Goal: Task Accomplishment & Management: Manage account settings

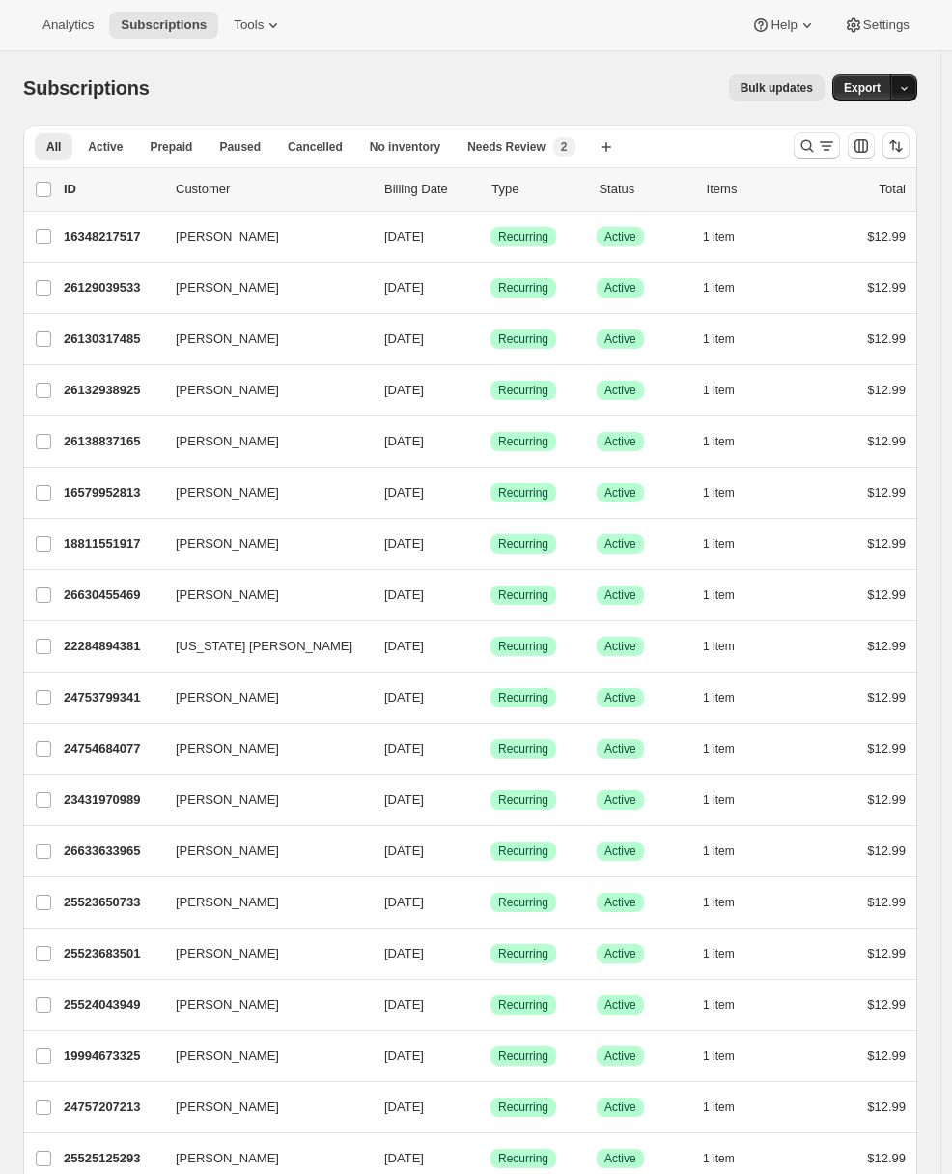
click at [911, 92] on icon "button" at bounding box center [904, 88] width 13 height 13
click at [862, 222] on span "Cancellation report" at bounding box center [816, 226] width 105 height 14
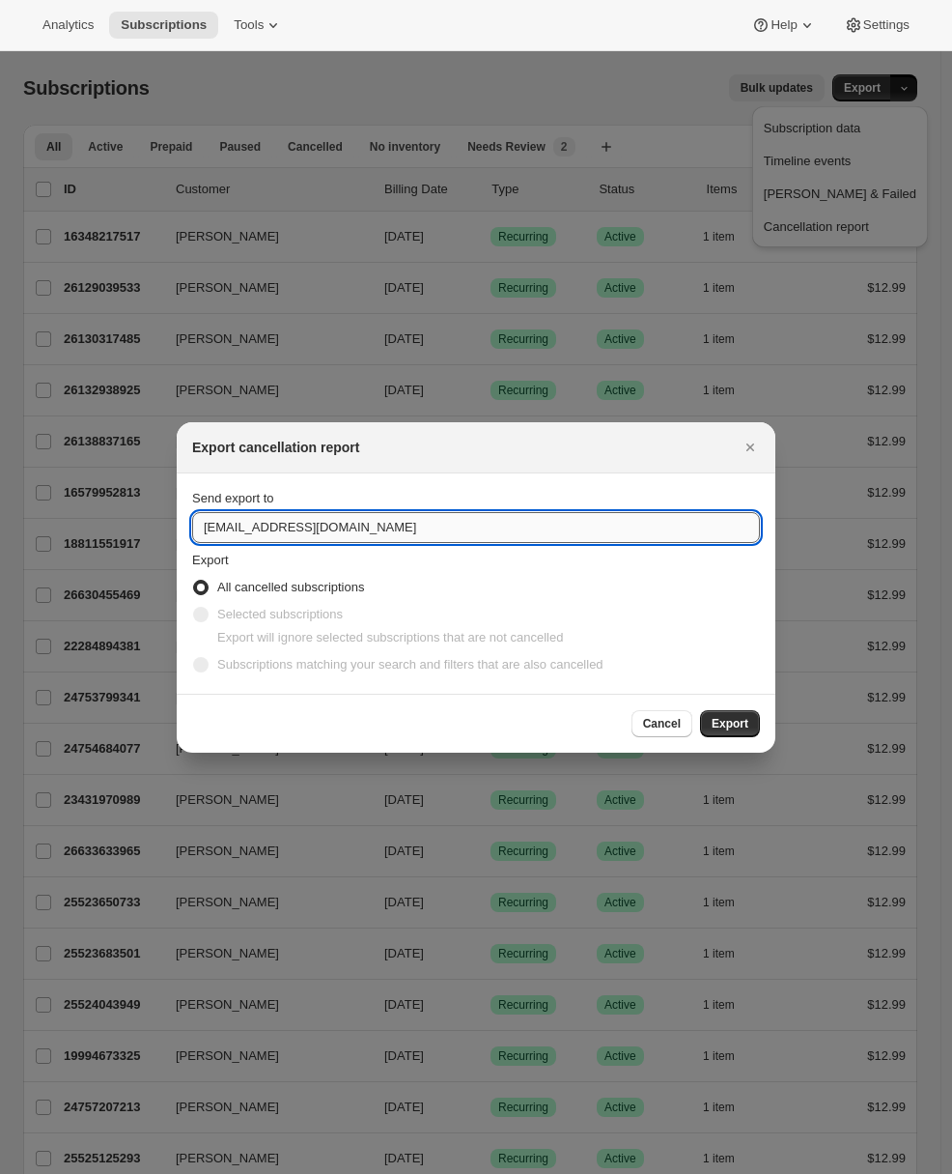
click at [325, 527] on input "hello@galacticplanner.com" at bounding box center [476, 527] width 568 height 31
type input "adrian@awtomic.com"
click at [749, 721] on button "Export" at bounding box center [730, 723] width 60 height 27
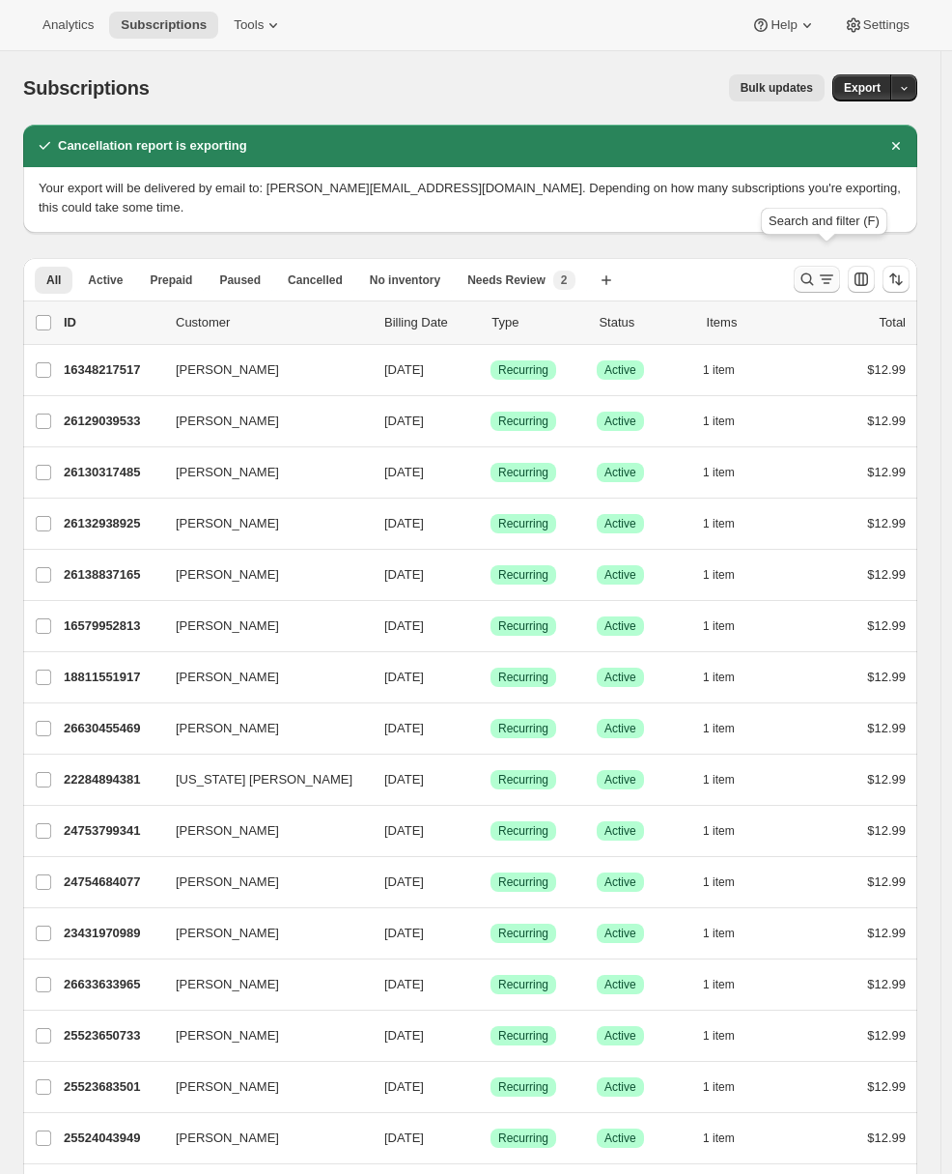
click at [836, 269] on icon "Search and filter results" at bounding box center [826, 278] width 19 height 19
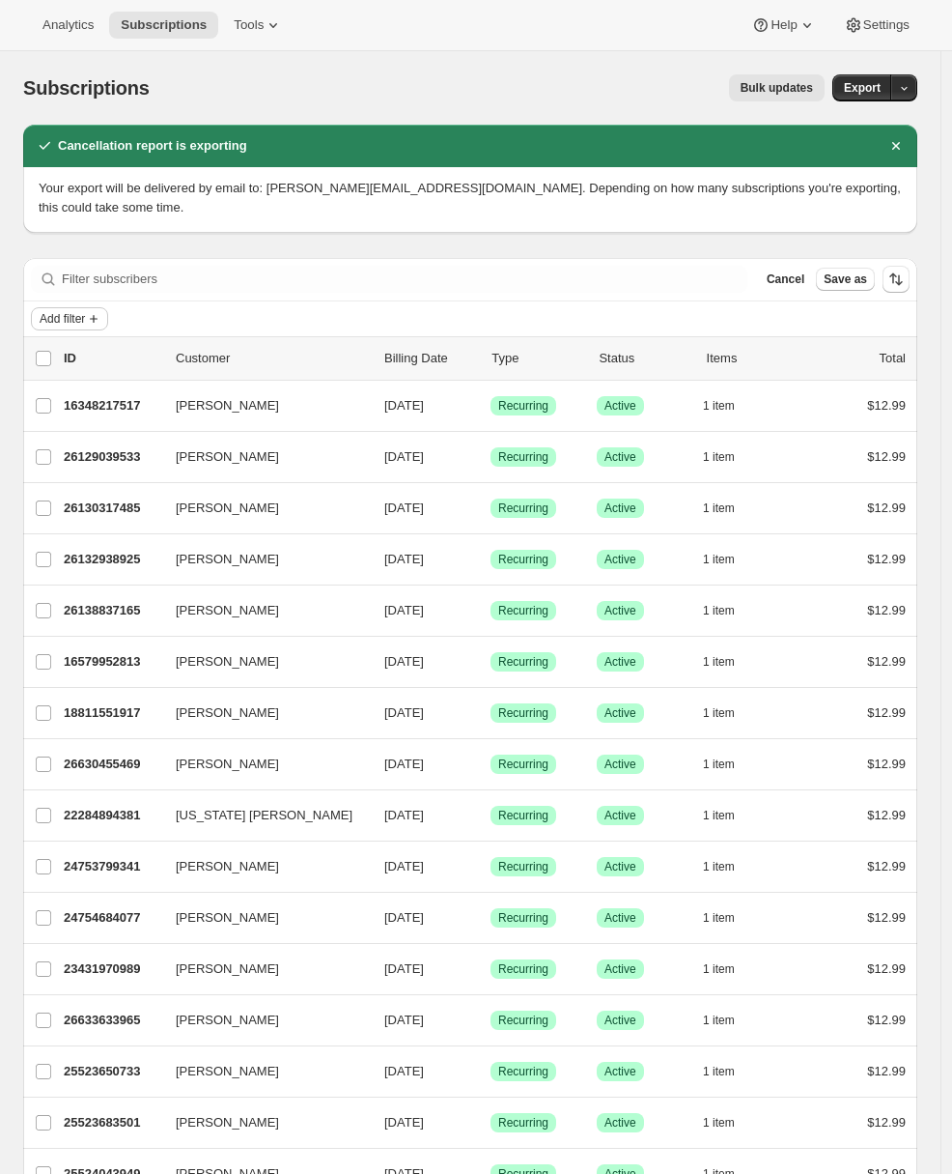
click at [76, 311] on span "Add filter" at bounding box center [62, 318] width 45 height 15
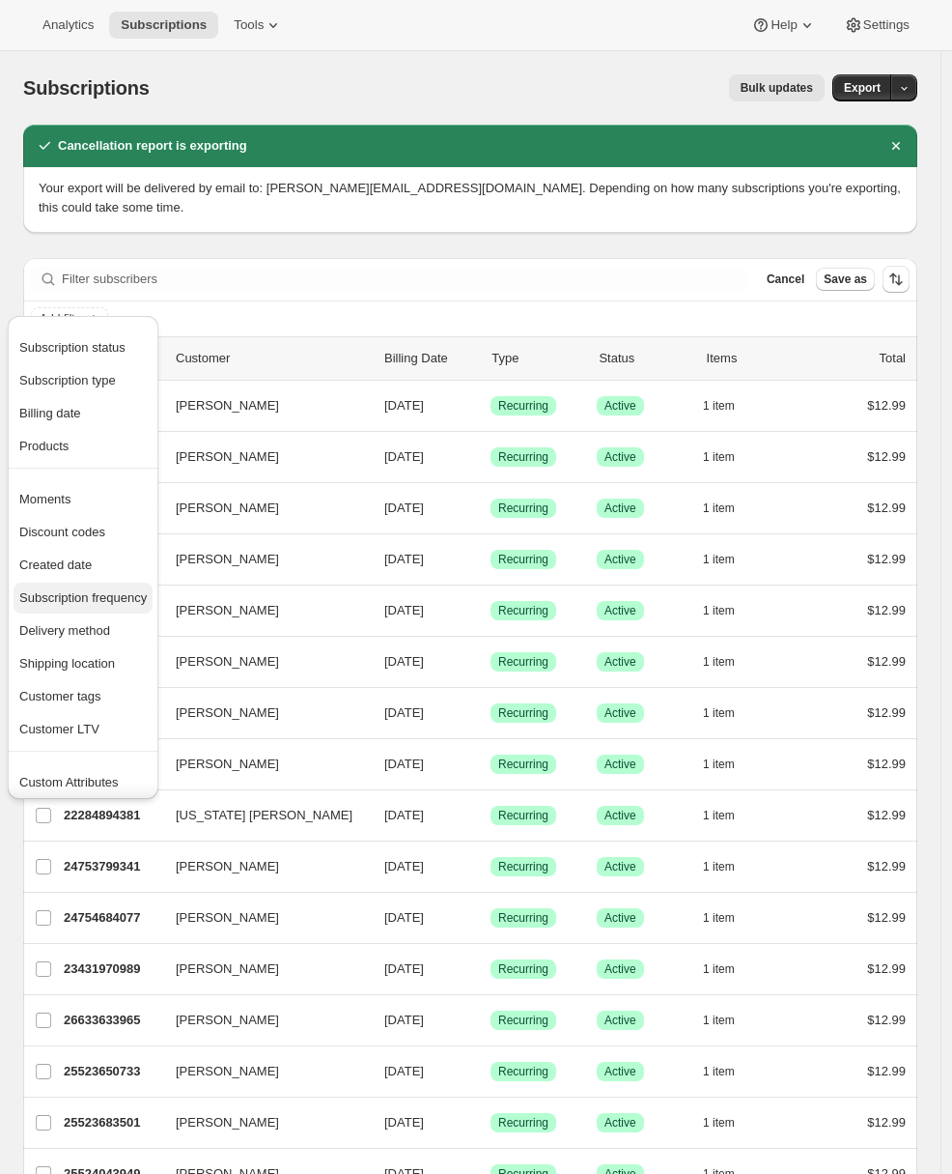
scroll to position [38, 0]
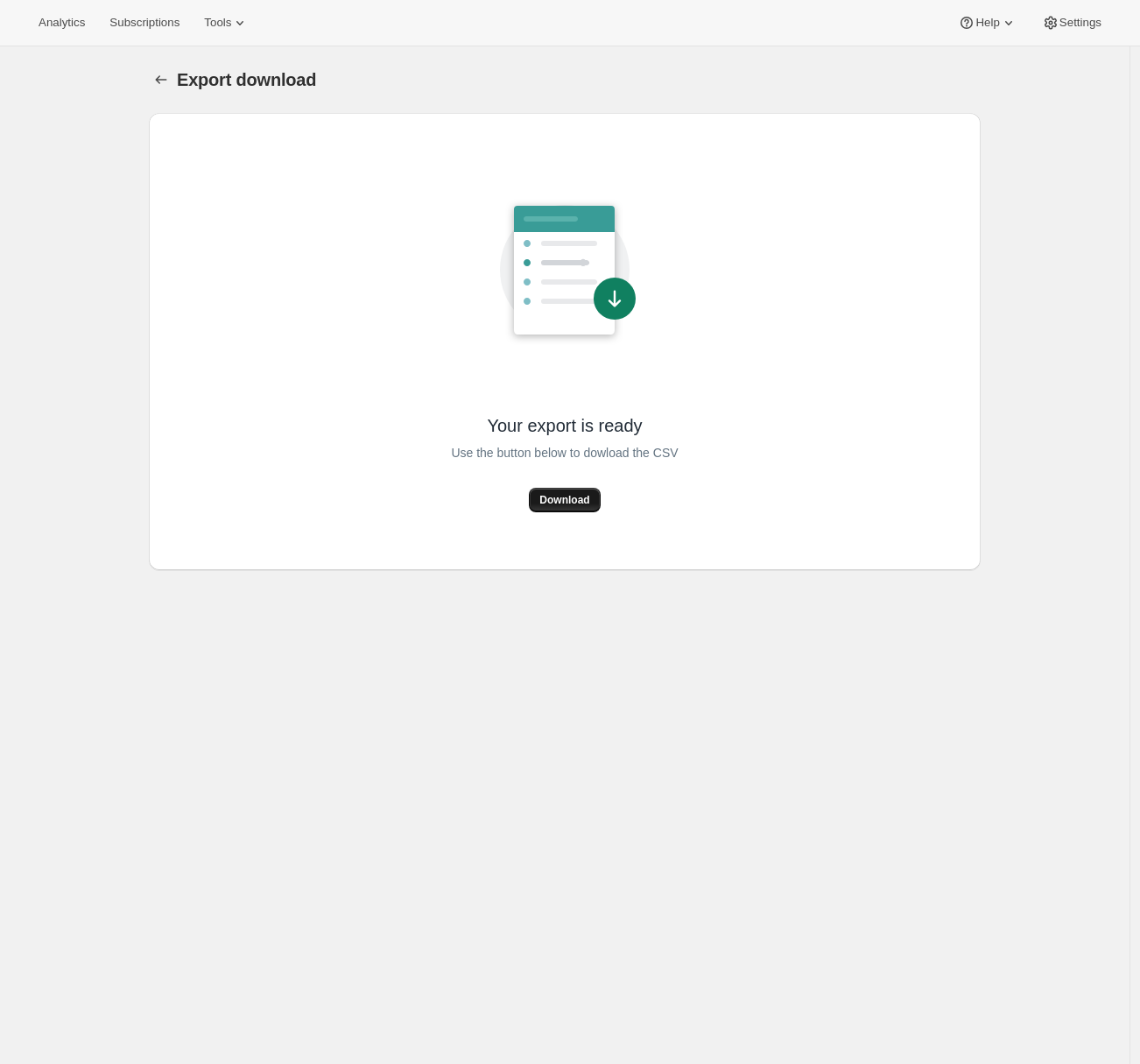
click at [564, 497] on span "Download" at bounding box center [564, 499] width 50 height 14
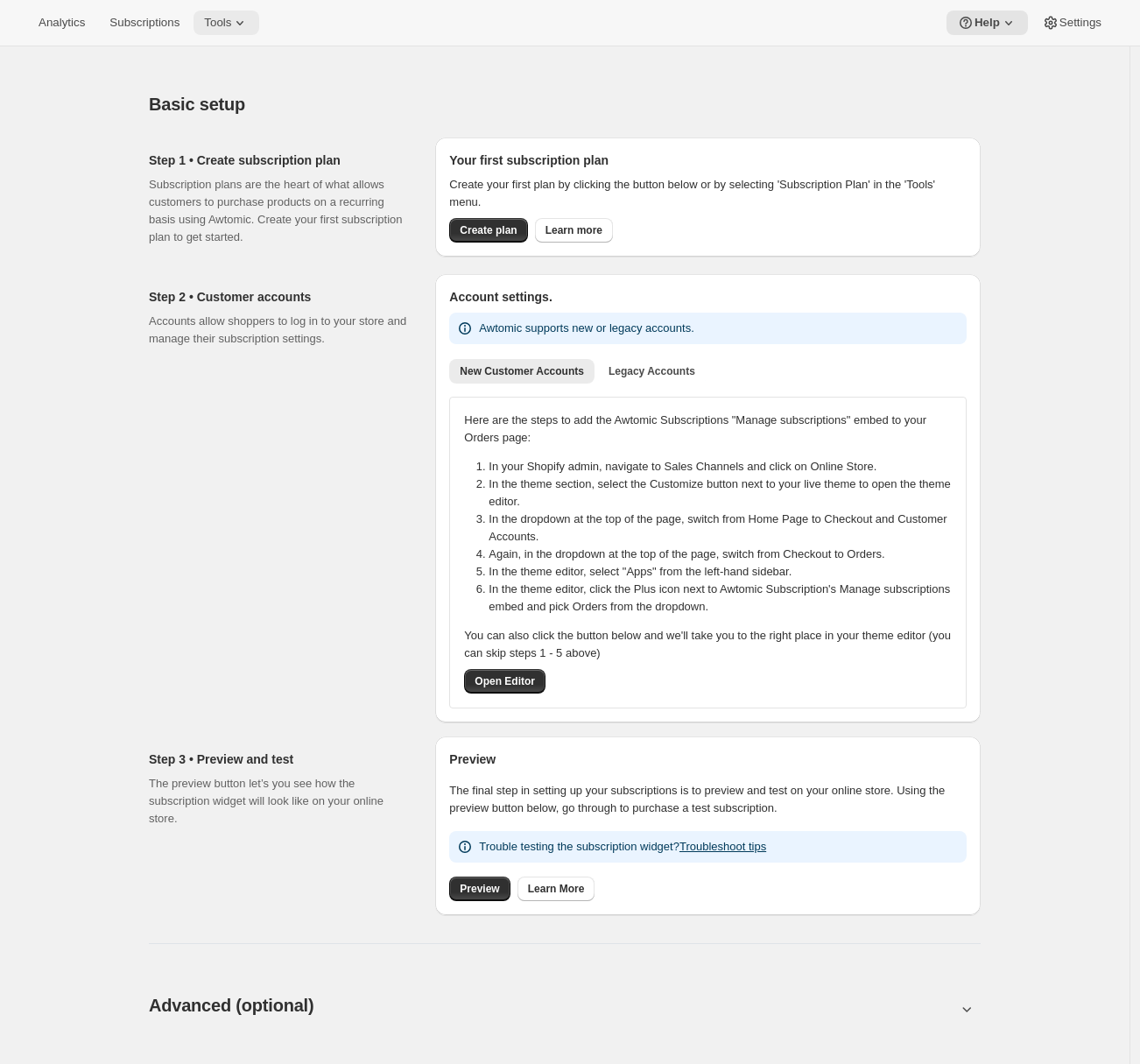
click at [231, 21] on span "Tools" at bounding box center [217, 22] width 27 height 14
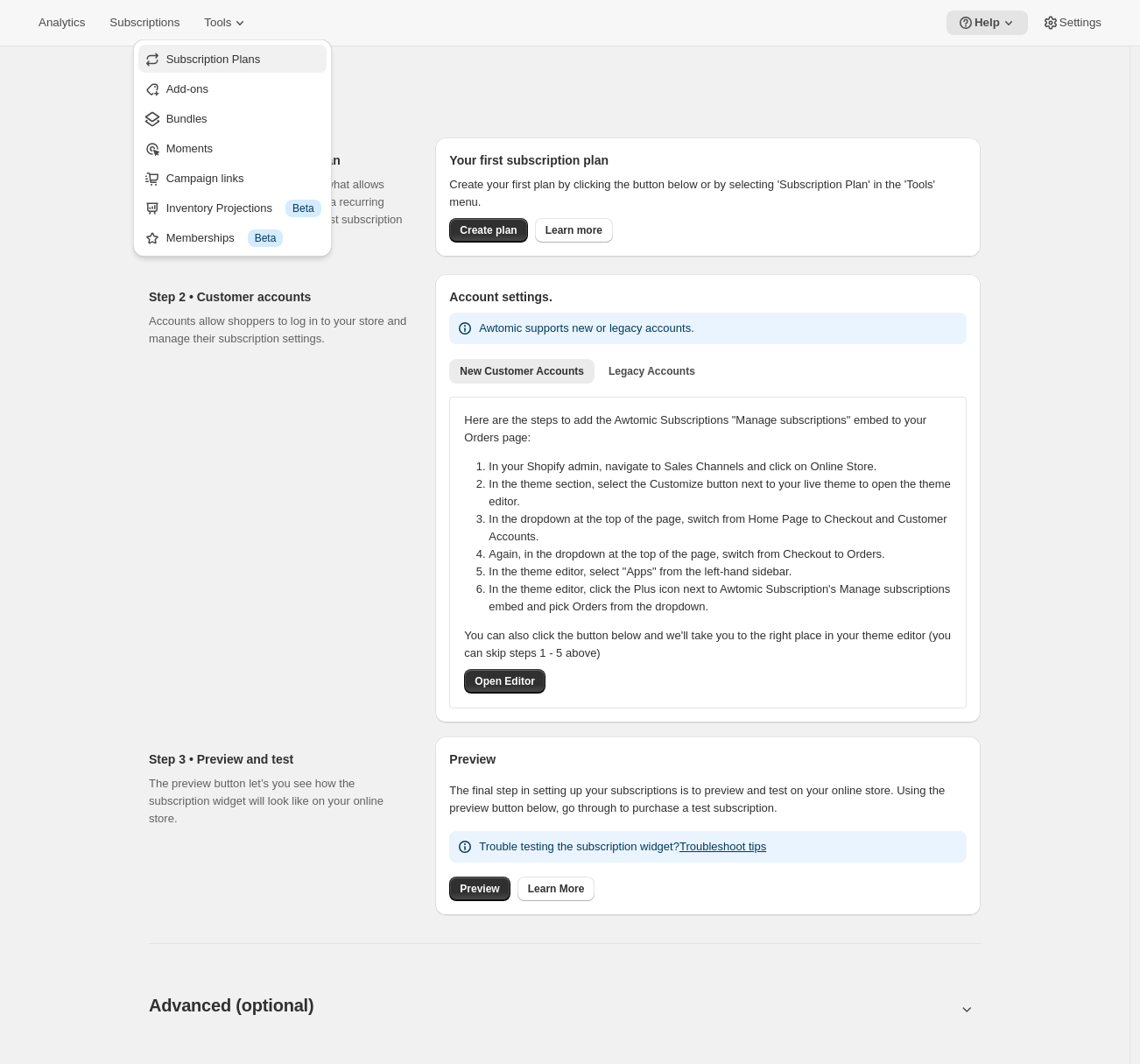
click at [242, 66] on span "Subscription Plans" at bounding box center [244, 59] width 155 height 17
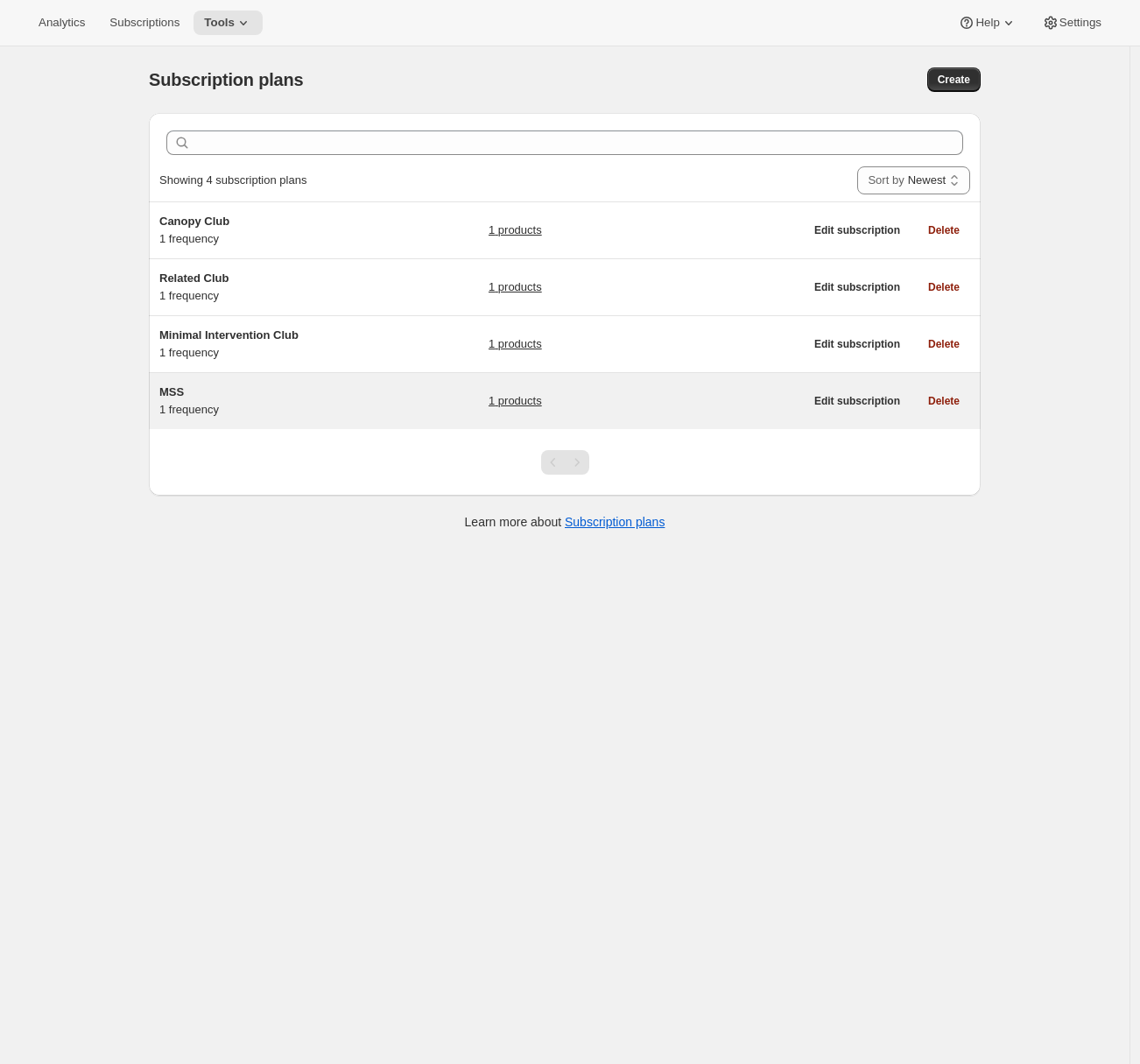
click at [338, 414] on div "MSS 1 frequency" at bounding box center [268, 401] width 218 height 35
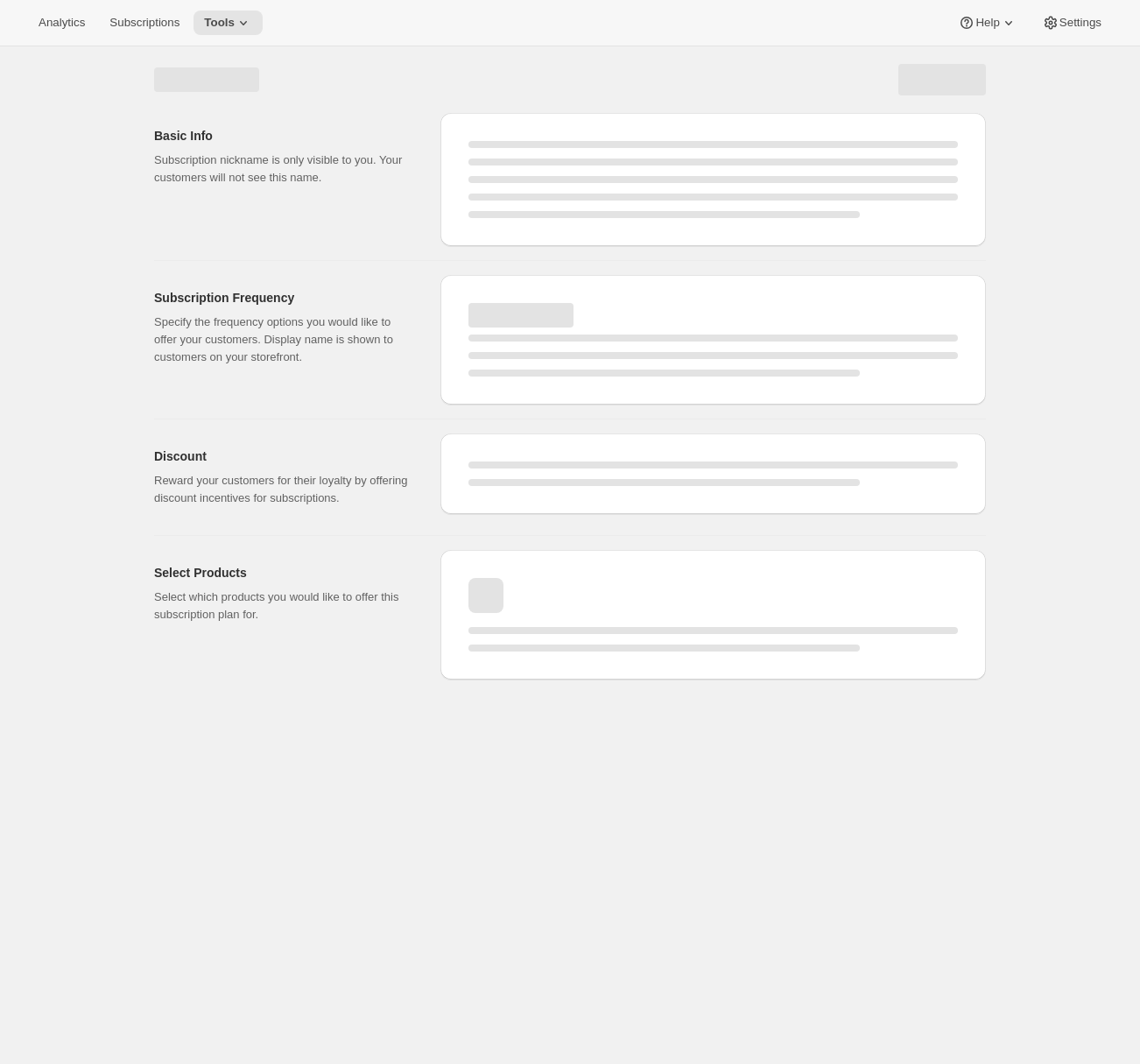
select select "WEEK"
select select "MONTH"
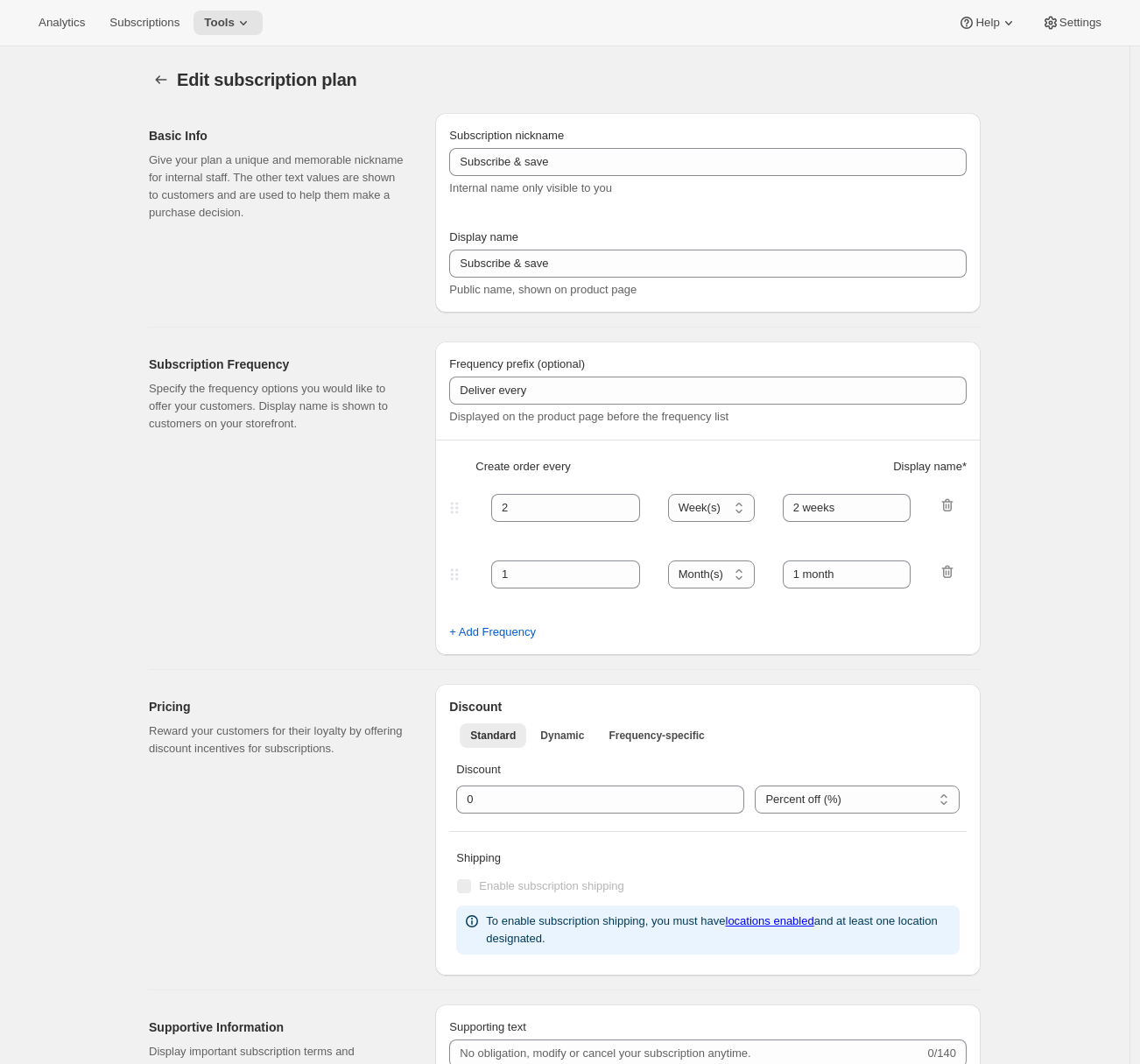
type input "MSS"
type input "Mutual Satisfaction Society"
type input "Deliver every"
type input "1"
select select "MONTH"
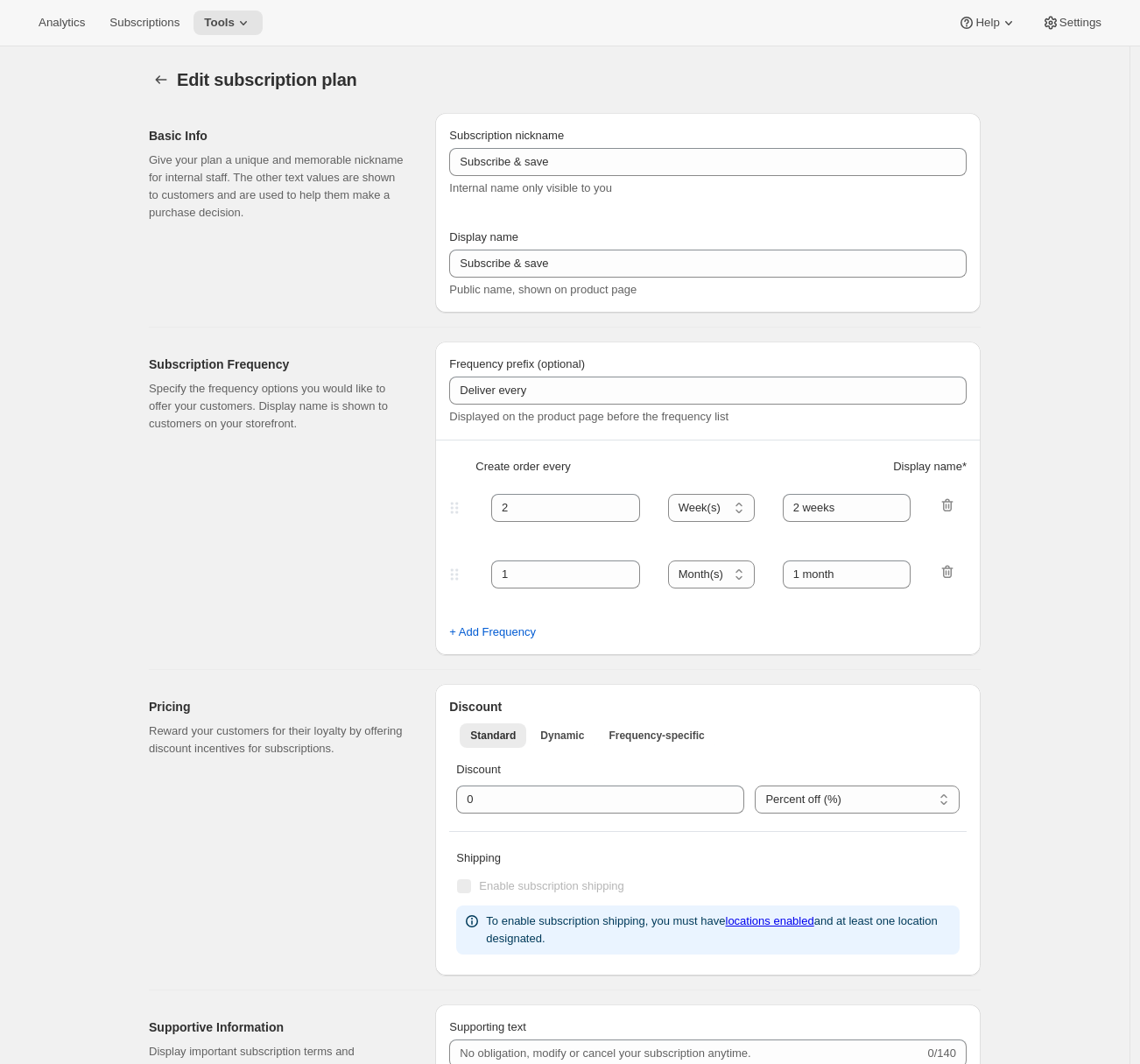
type input "month on the 15th."
checkbox input "true"
select select "MONTHDAY"
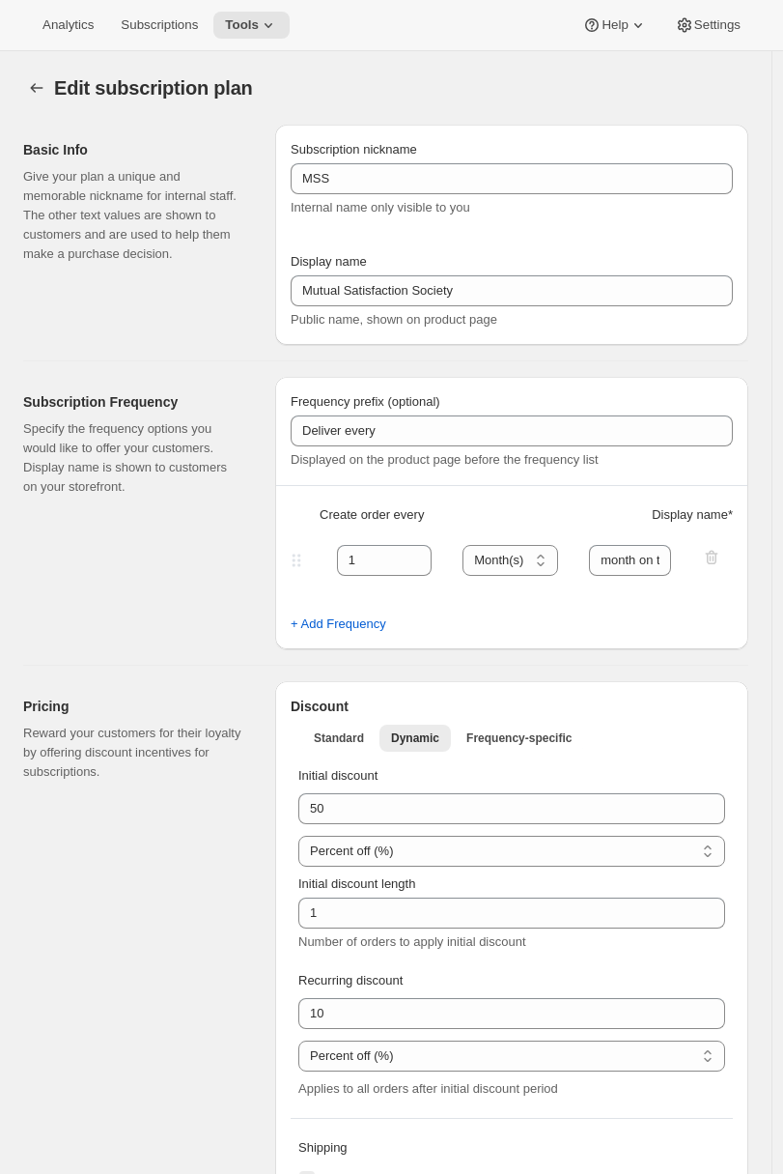
scroll to position [12, 0]
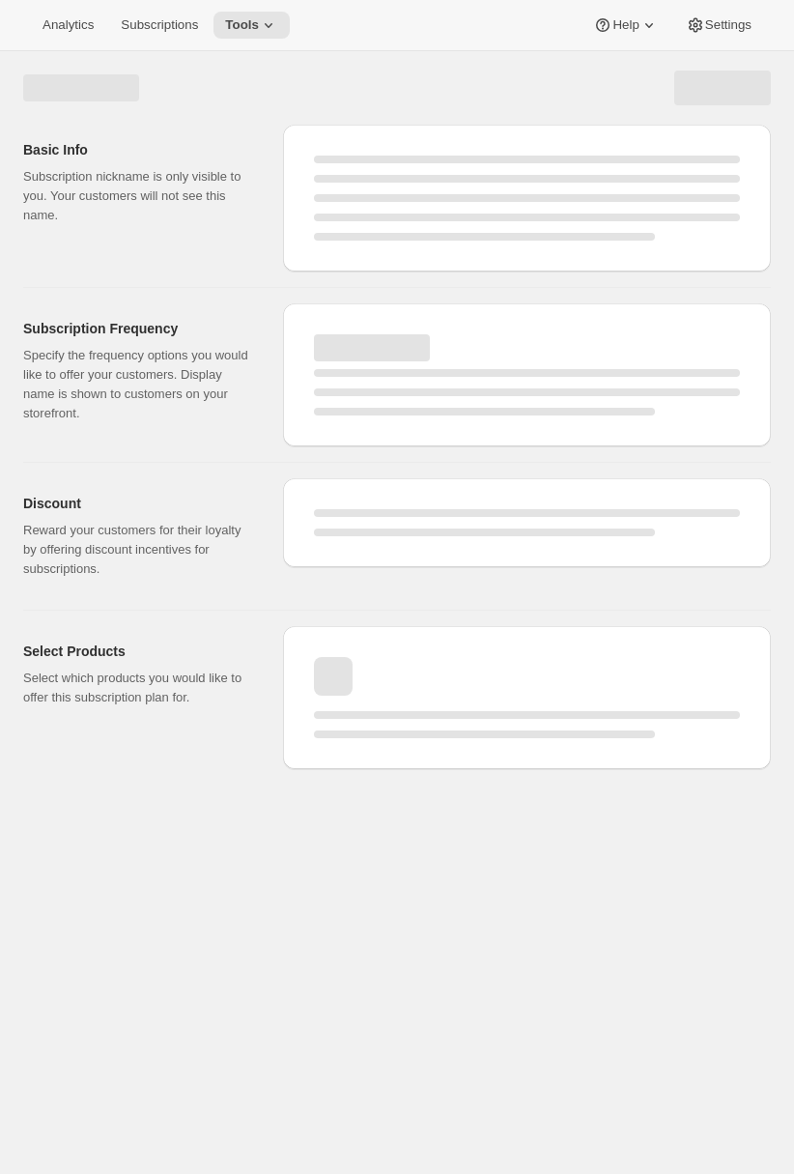
select select "WEEK"
select select "MONTH"
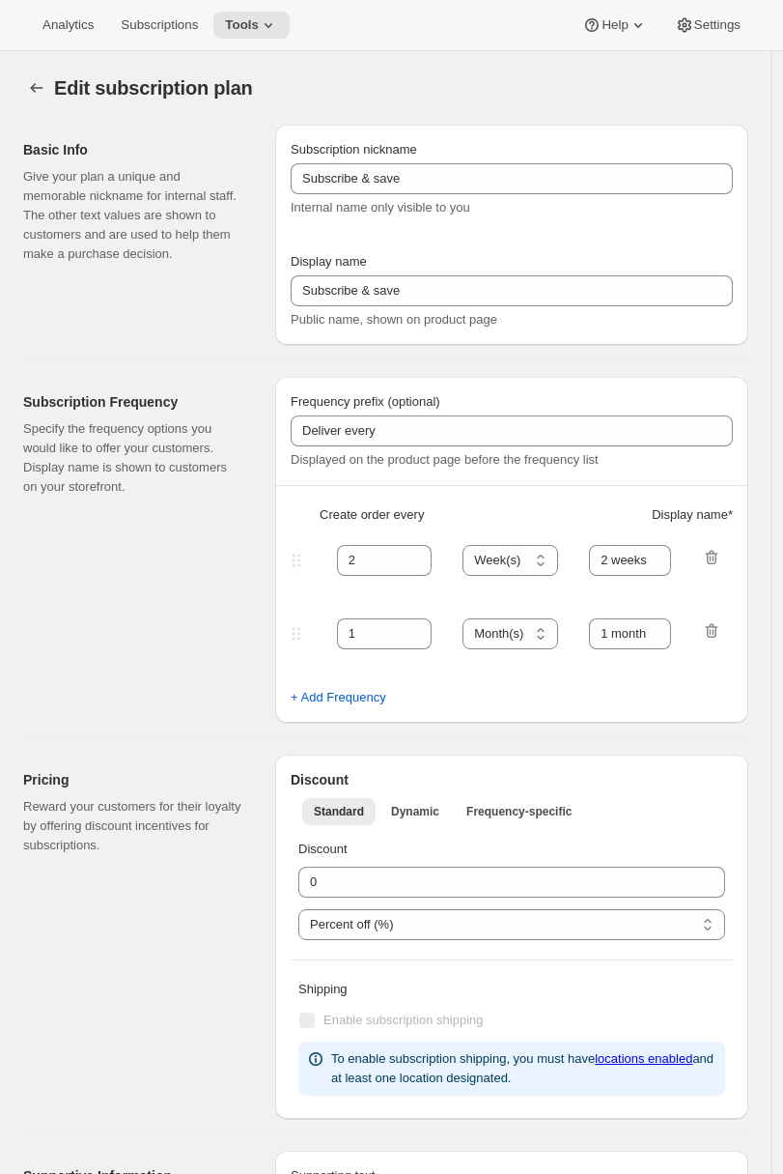
type input "MSS"
type input "Mutual Satisfaction Society"
type input "Deliver every"
type input "1"
select select "MONTH"
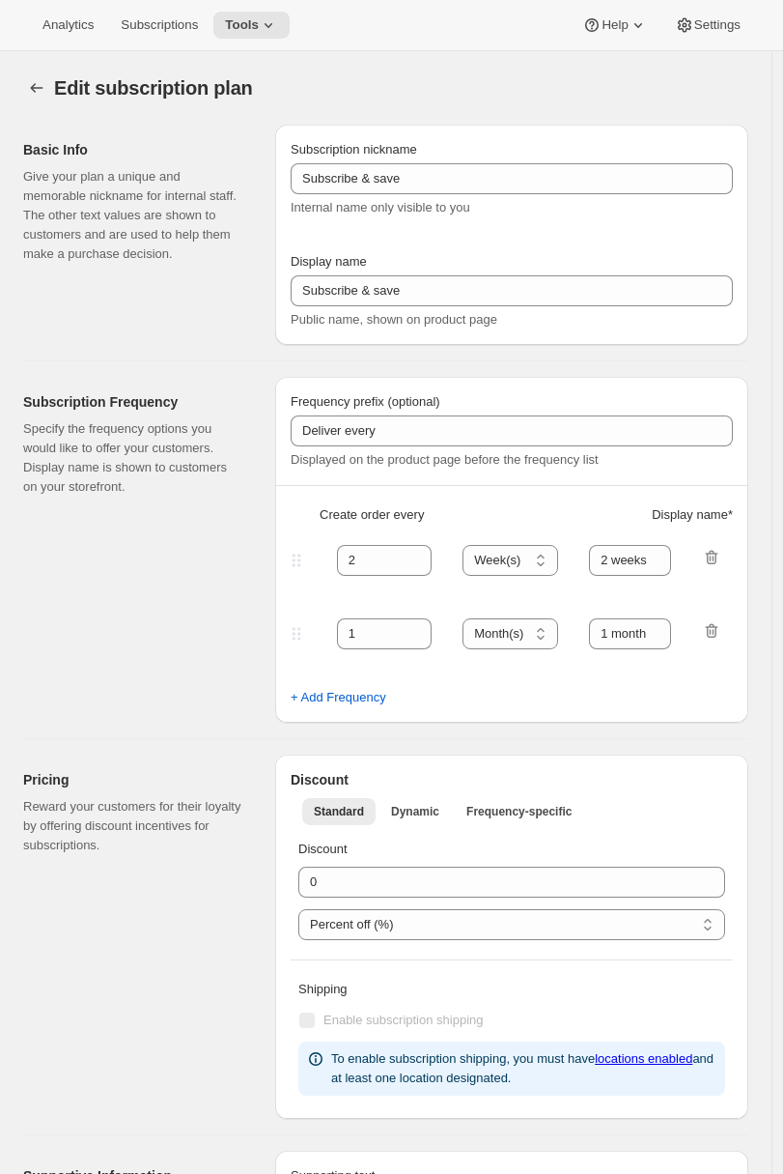
type input "month on the 15th."
checkbox input "true"
select select "MONTHDAY"
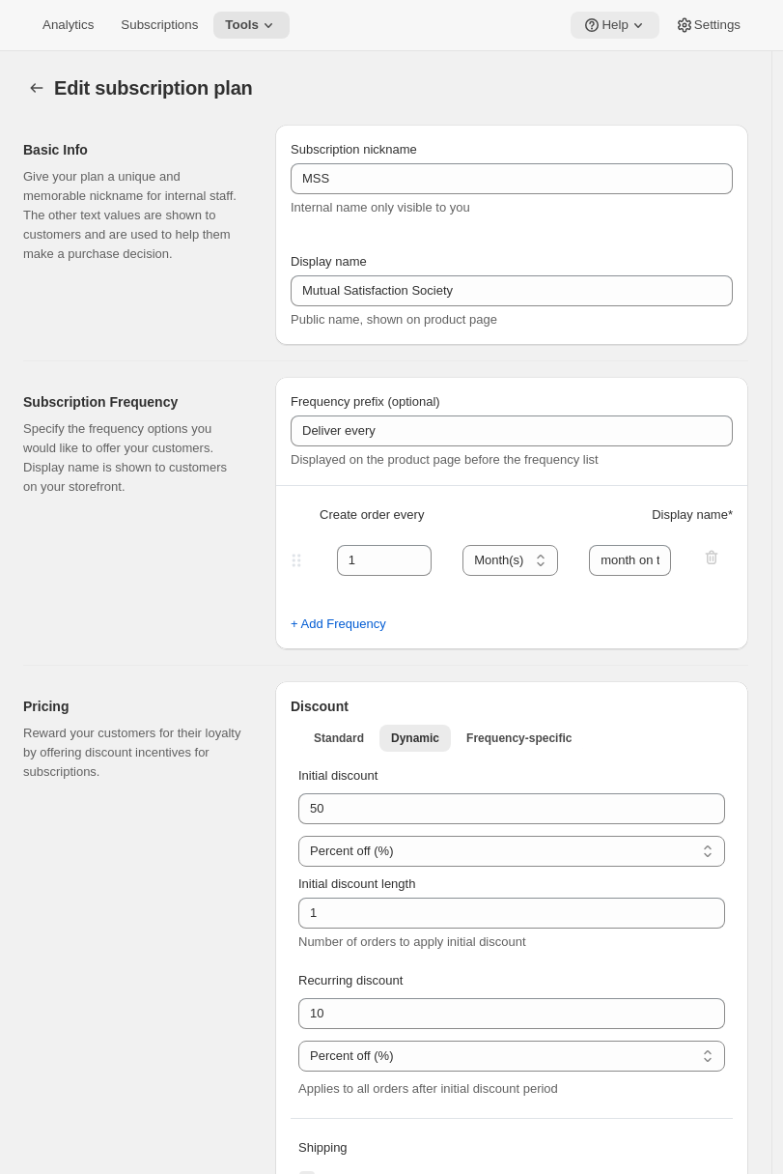
click at [608, 29] on span "Help" at bounding box center [615, 24] width 26 height 15
click at [594, 65] on span "Setup guide" at bounding box center [609, 65] width 67 height 14
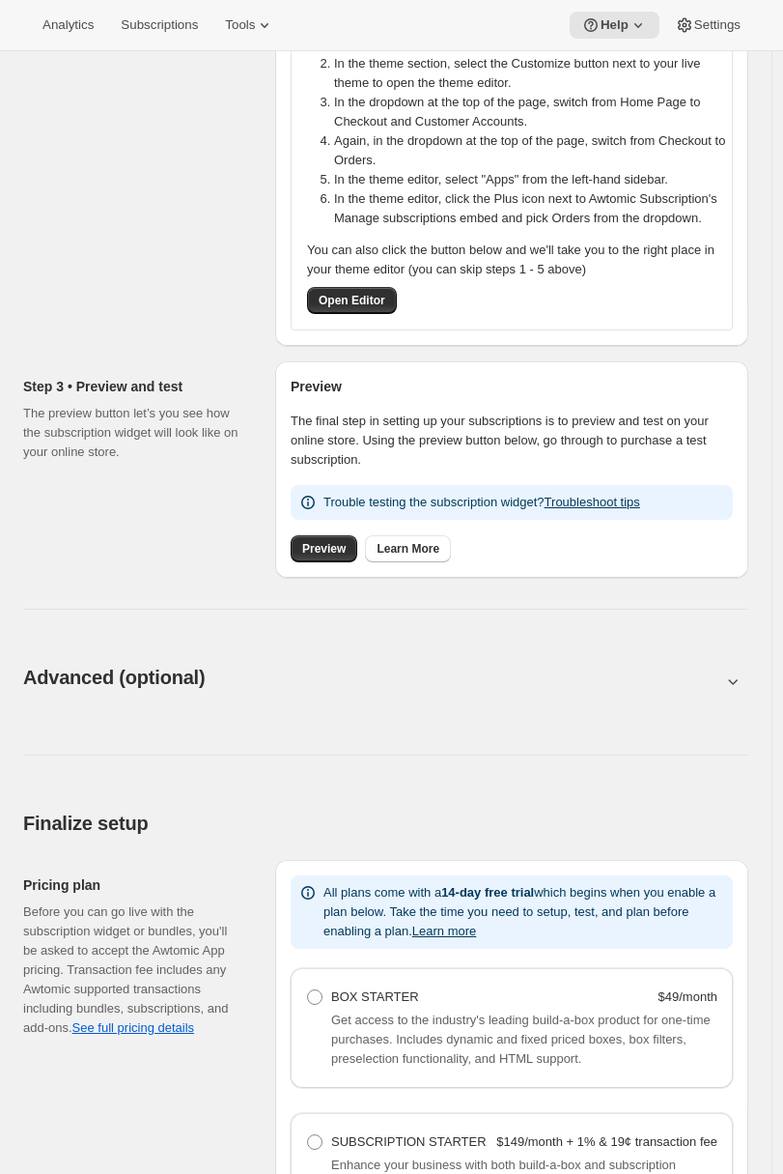
scroll to position [1104, 0]
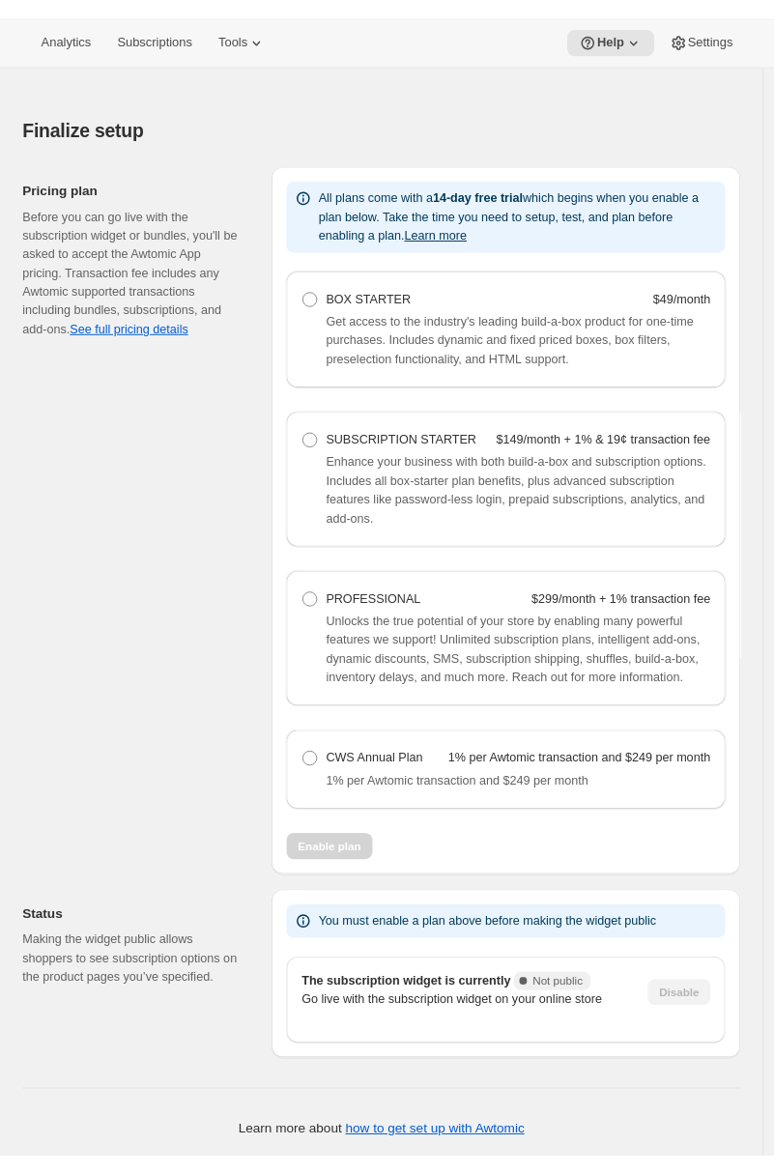
scroll to position [1100, 0]
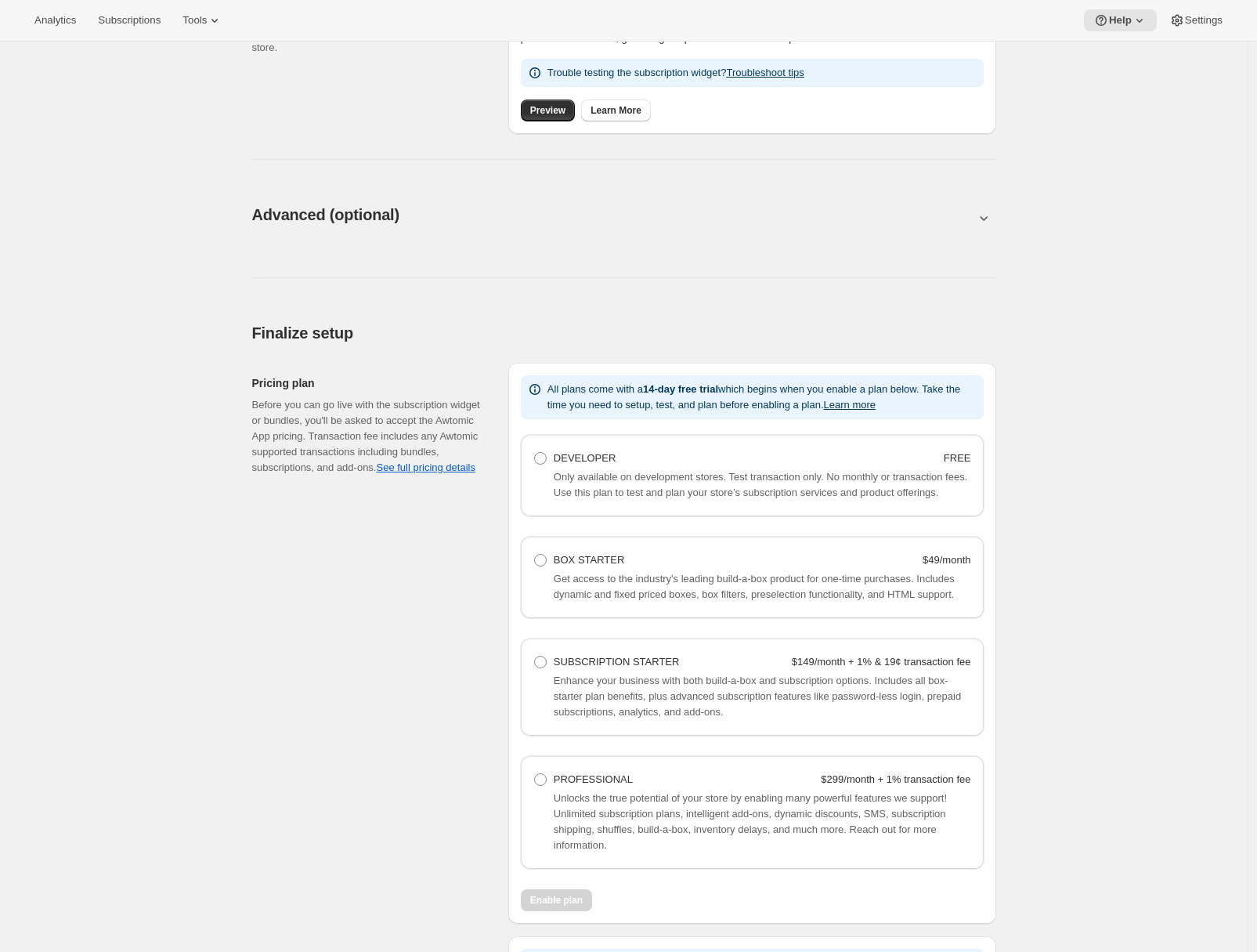
scroll to position [924, 0]
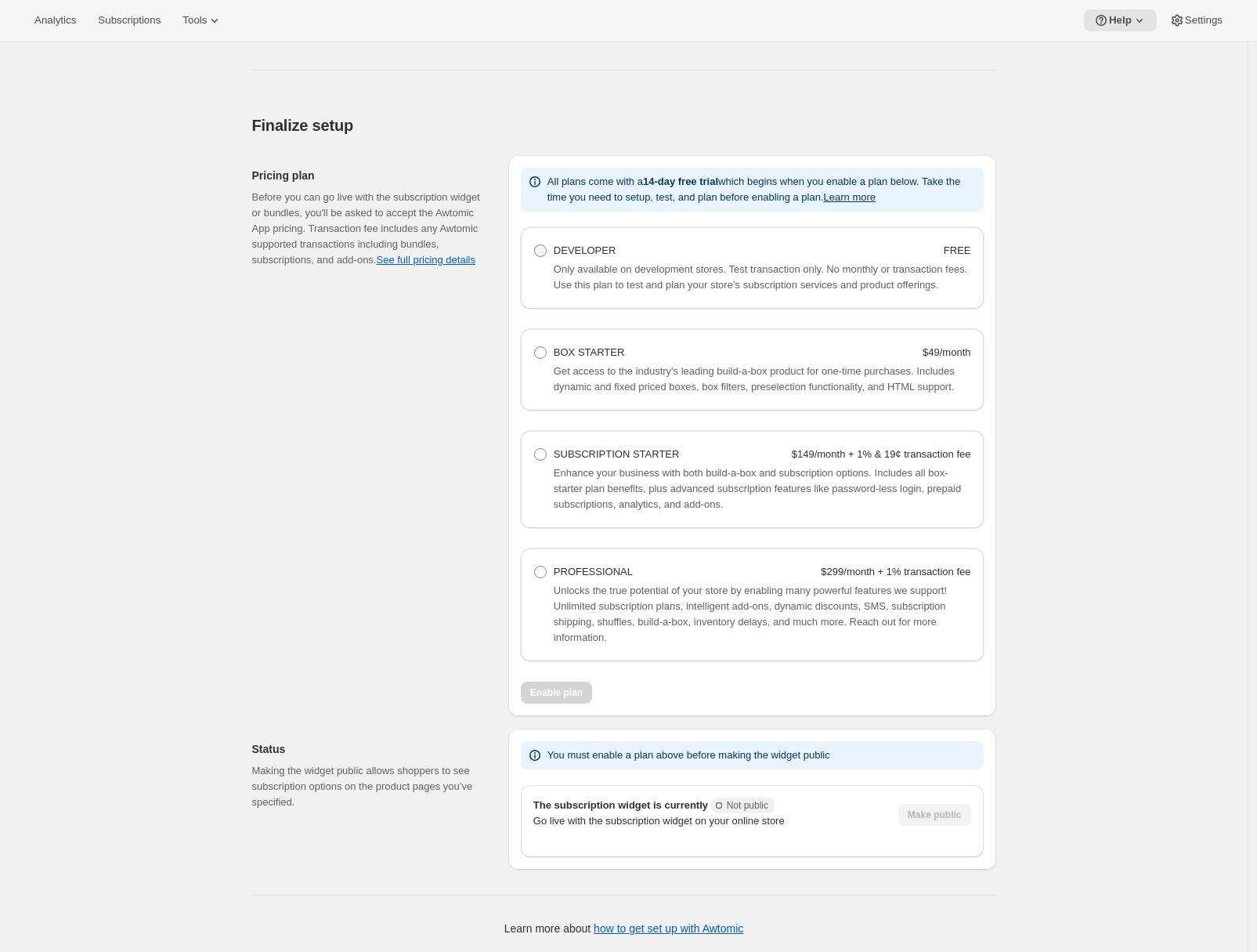
click at [539, 591] on div "Unlocks the true potential of your store by enabling many powerful features we …" at bounding box center [753, 614] width 438 height 62
click at [545, 570] on span at bounding box center [540, 571] width 12 height 12
click at [535, 566] on Professional "PROFESSIONAL $299/month + 1% transaction fee" at bounding box center [534, 565] width 1 height 1
radio Professional "true"
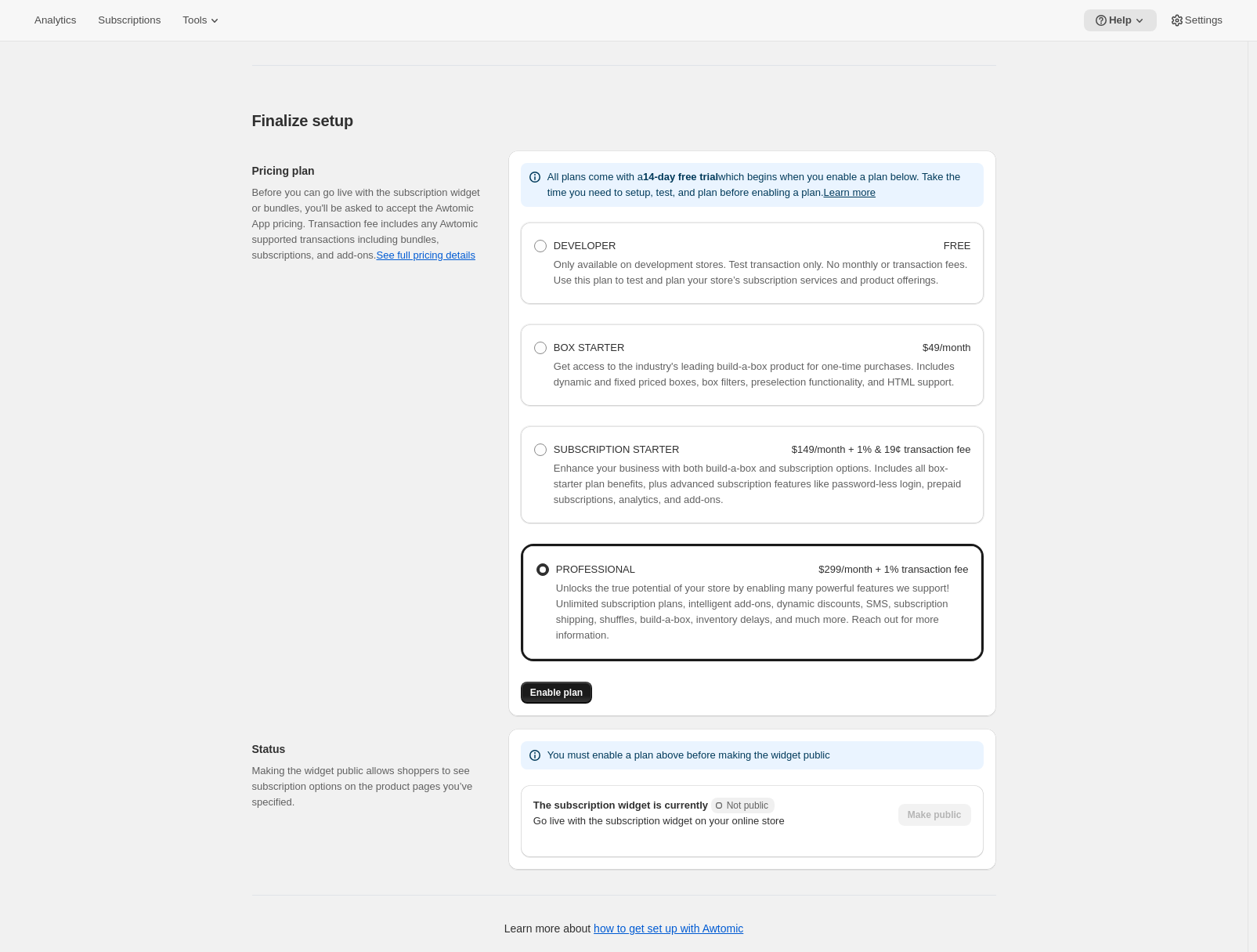
click at [542, 697] on span "Enable plan" at bounding box center [556, 692] width 53 height 12
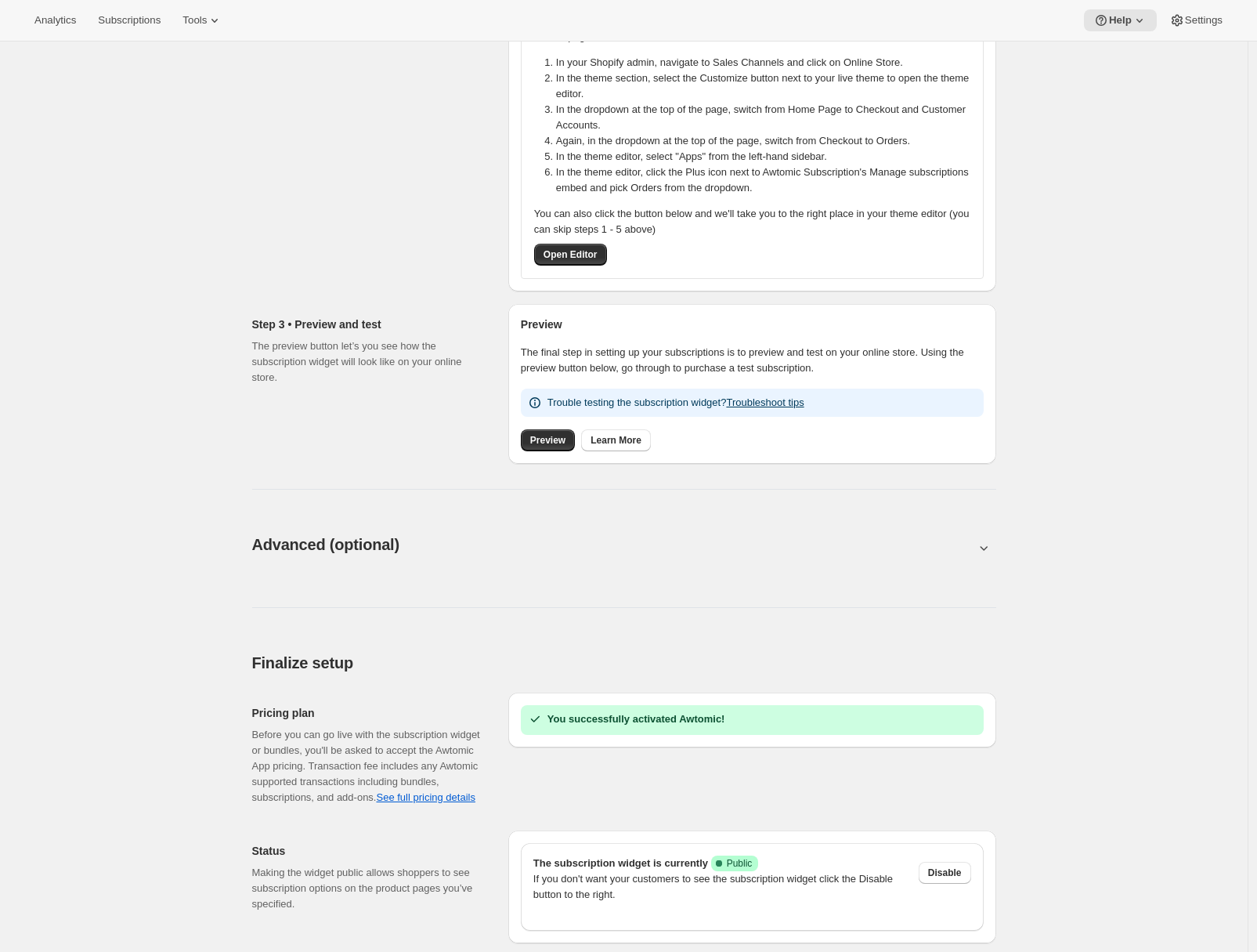
scroll to position [444, 0]
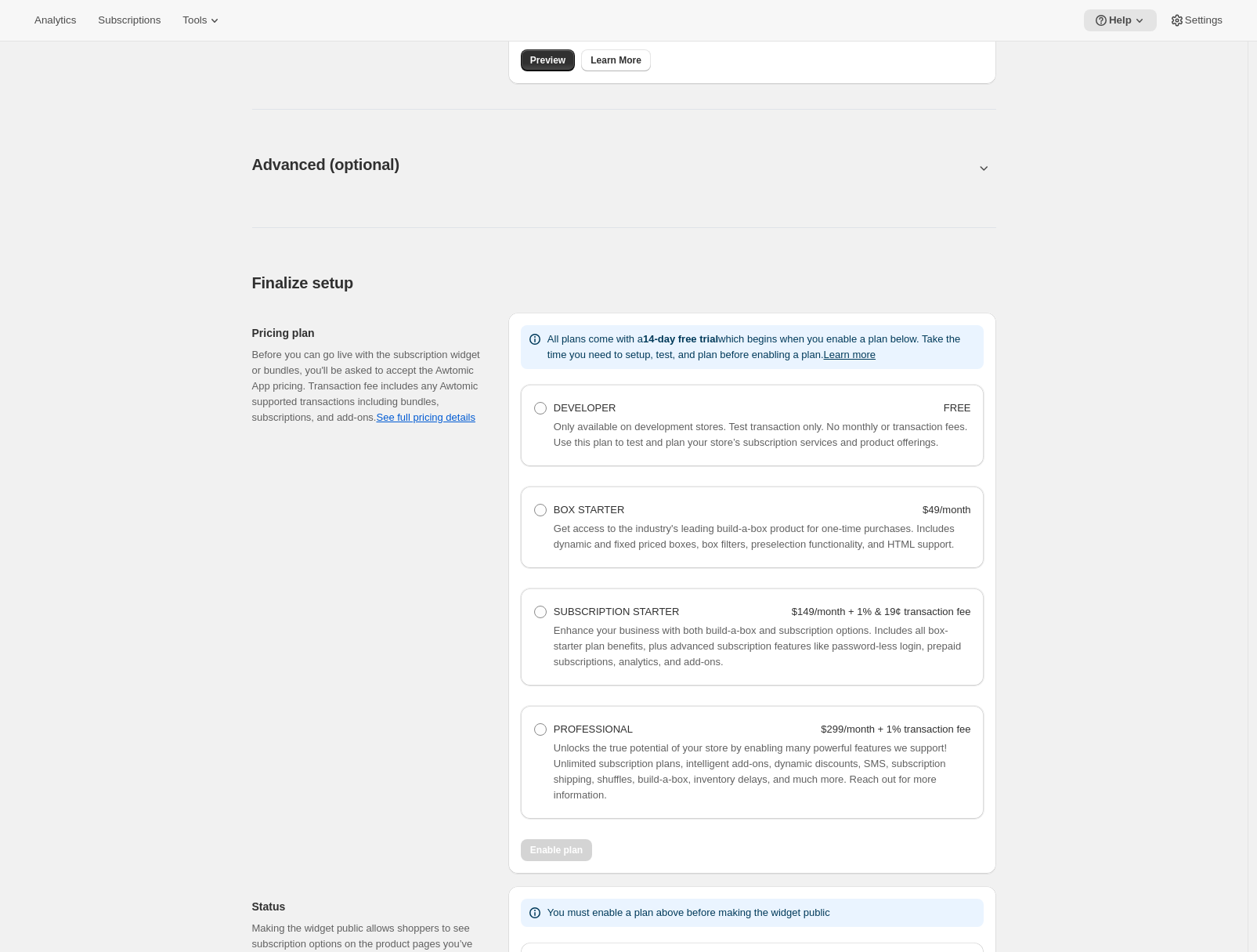
scroll to position [924, 0]
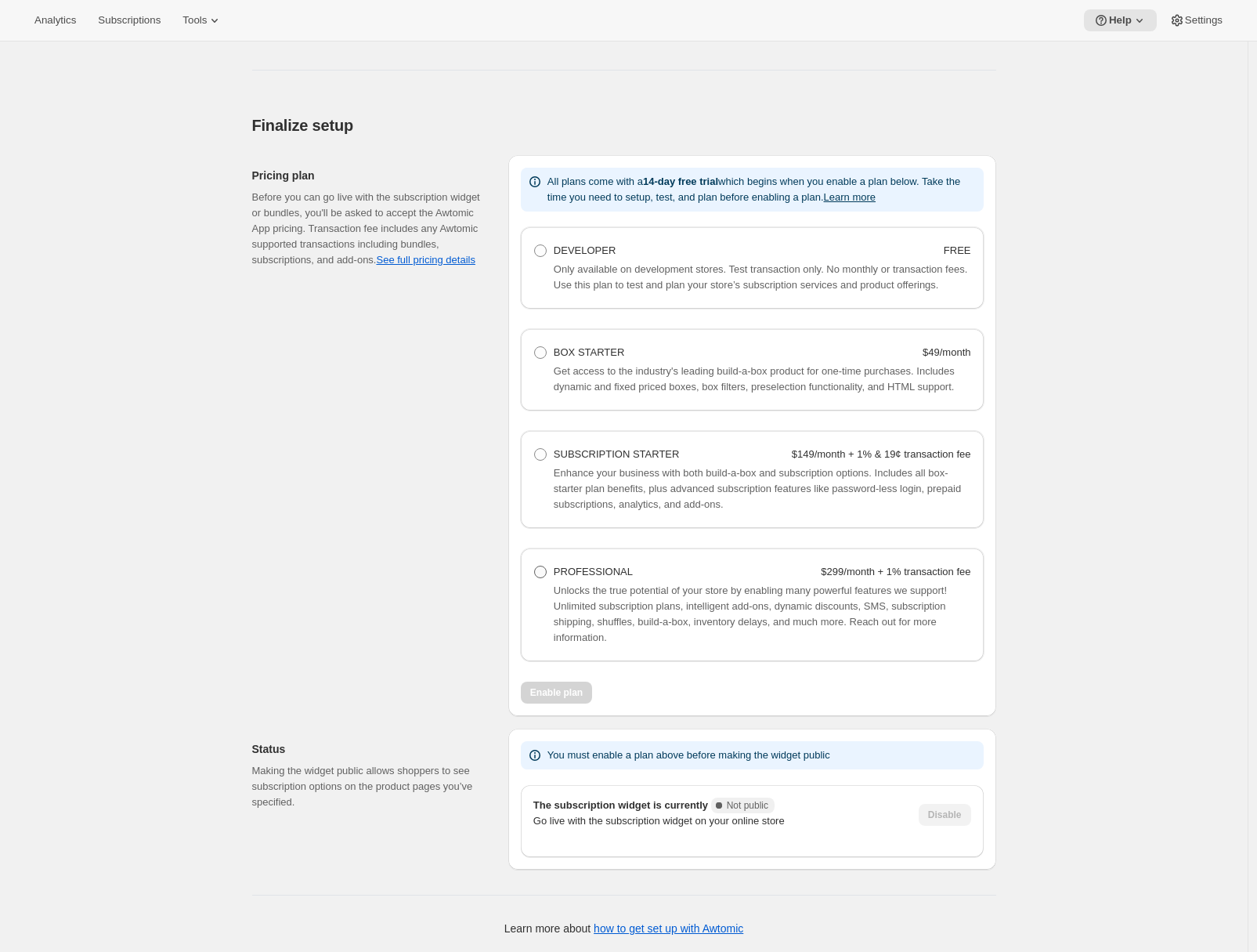
click at [557, 574] on span "PROFESSIONAL" at bounding box center [594, 571] width 79 height 11
click at [535, 566] on Professional "PROFESSIONAL $299/month + 1% transaction fee" at bounding box center [534, 565] width 1 height 1
radio Professional "true"
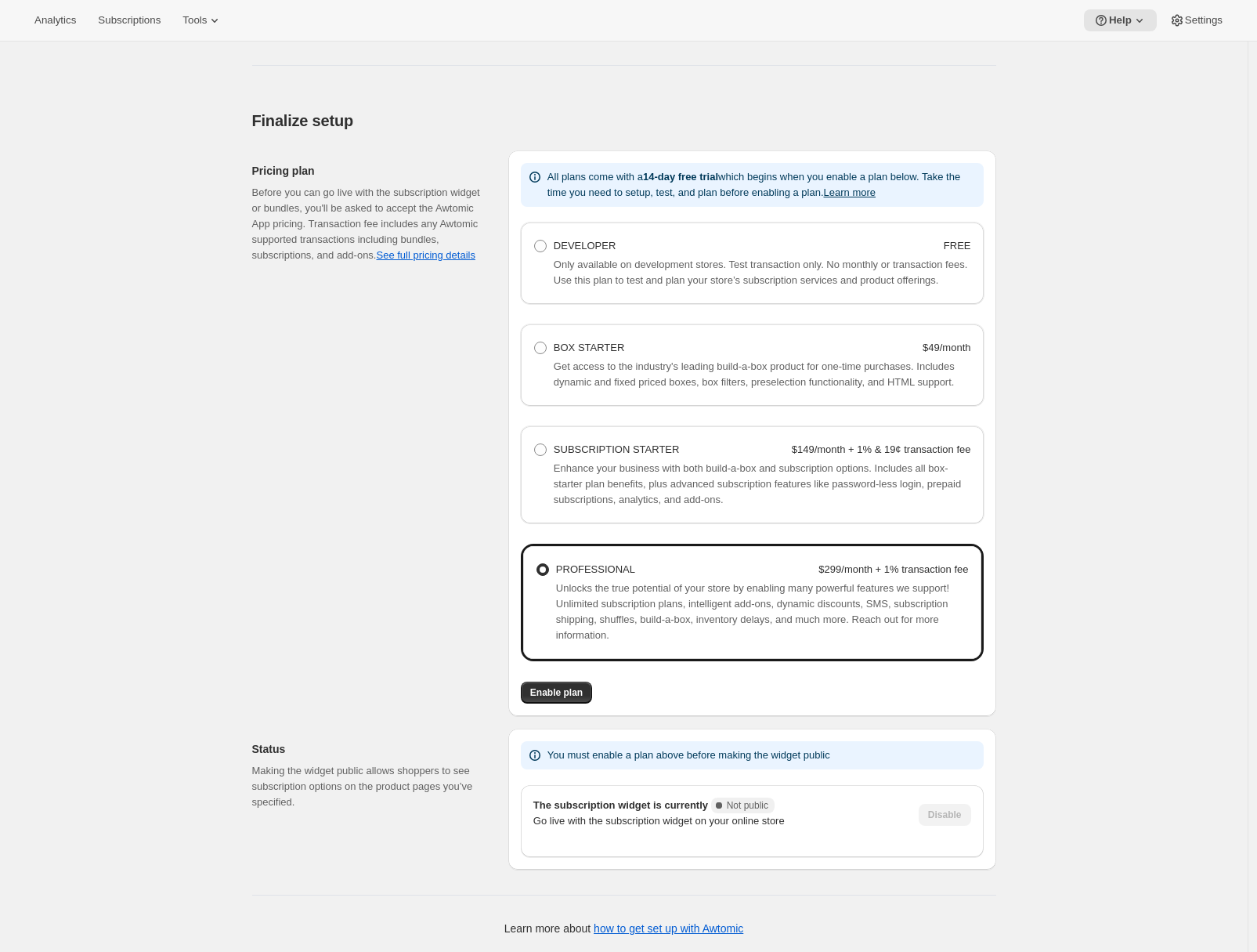
click at [290, 675] on div "Pricing plan Before you can go live with the subscription widget or bundles, yo…" at bounding box center [374, 432] width 243 height 565
click at [210, 328] on div "Basic setup. This page is ready Basic setup Step 1 • Create subscription plan S…" at bounding box center [624, 48] width 1248 height 1807
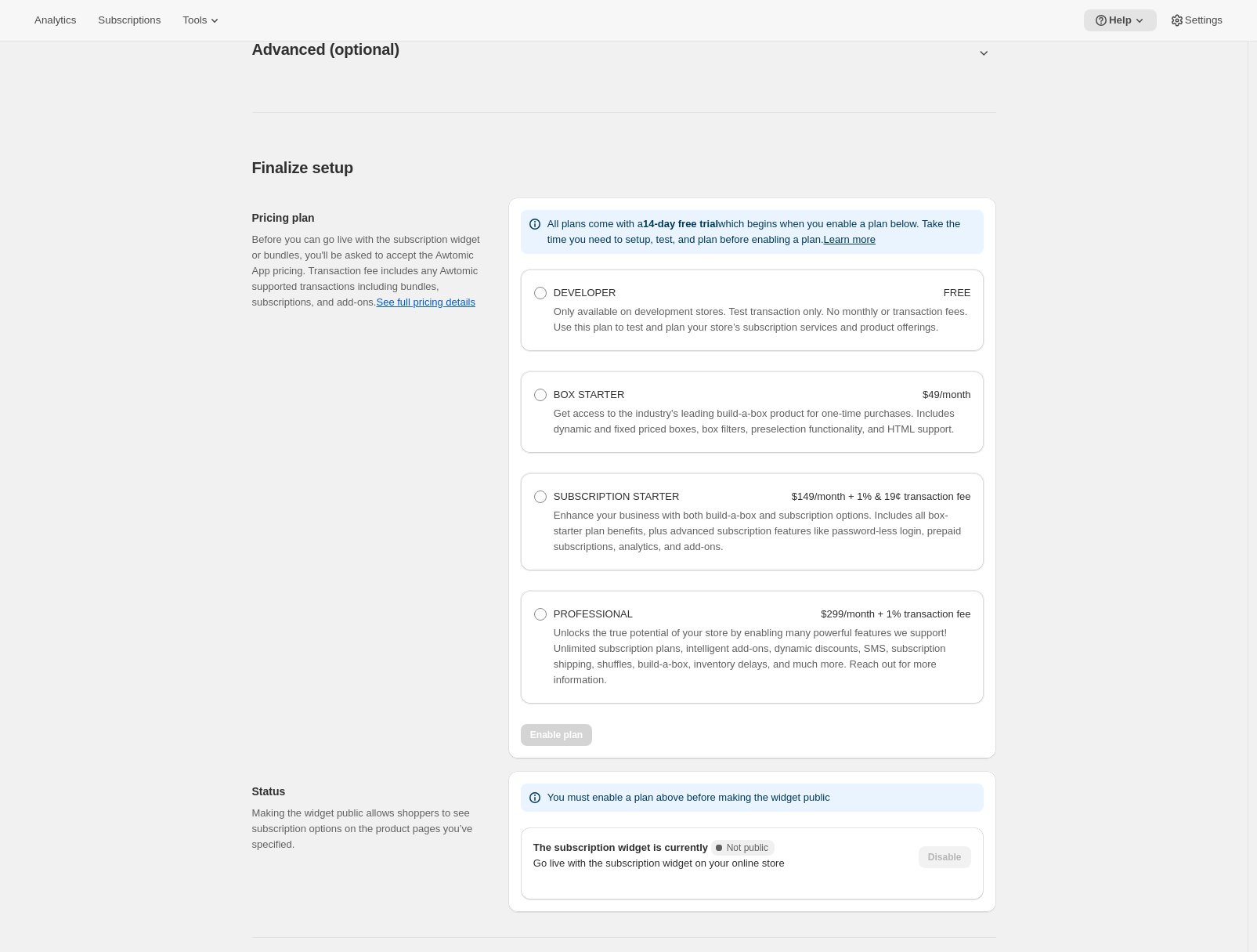
scroll to position [924, 0]
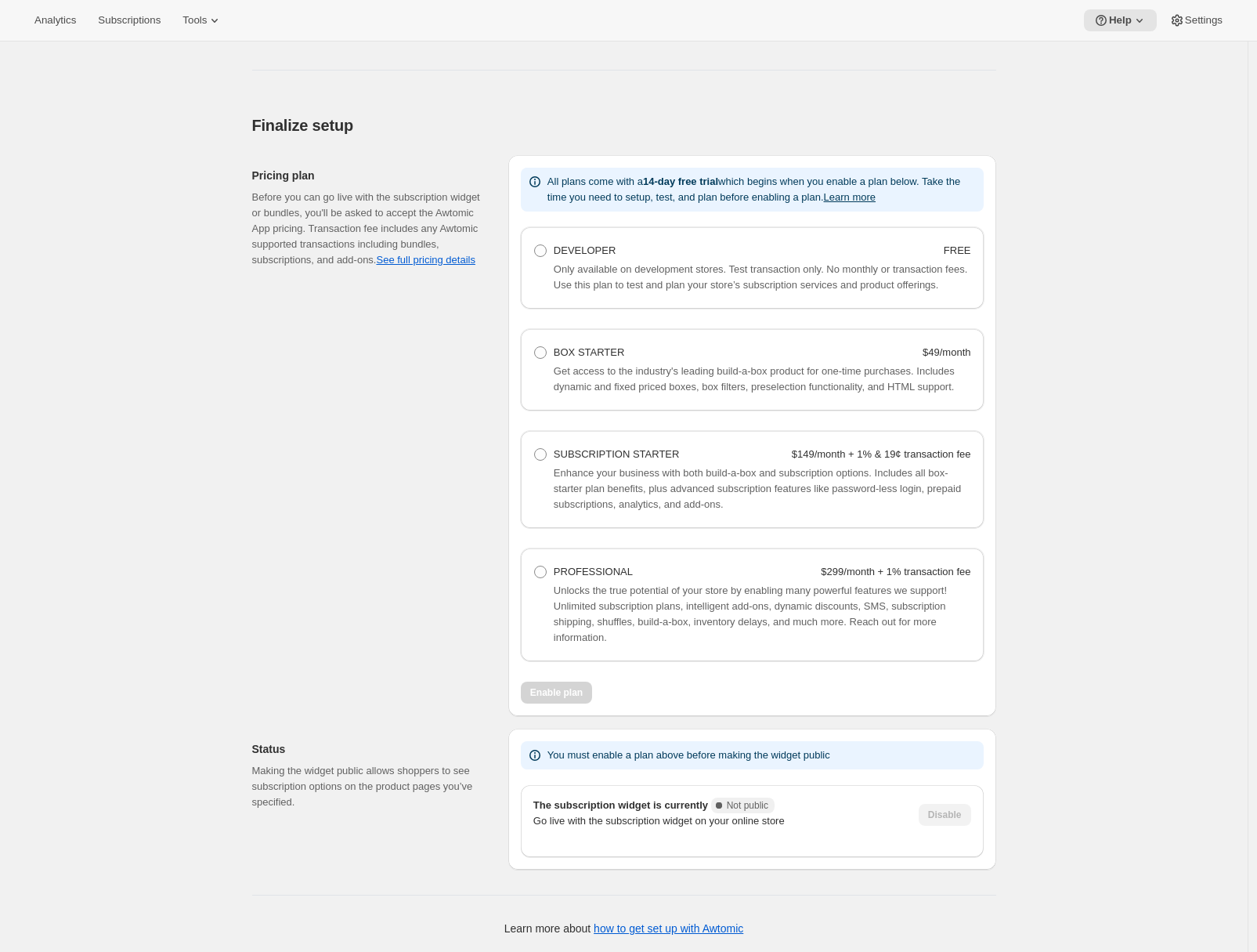
click at [358, 605] on div "Pricing plan Before you can go live with the subscription widget or bundles, yo…" at bounding box center [374, 435] width 243 height 561
click at [547, 572] on span at bounding box center [540, 571] width 12 height 12
click at [535, 566] on Professional "PROFESSIONAL $299/month + 1% transaction fee" at bounding box center [534, 565] width 1 height 1
radio Professional "true"
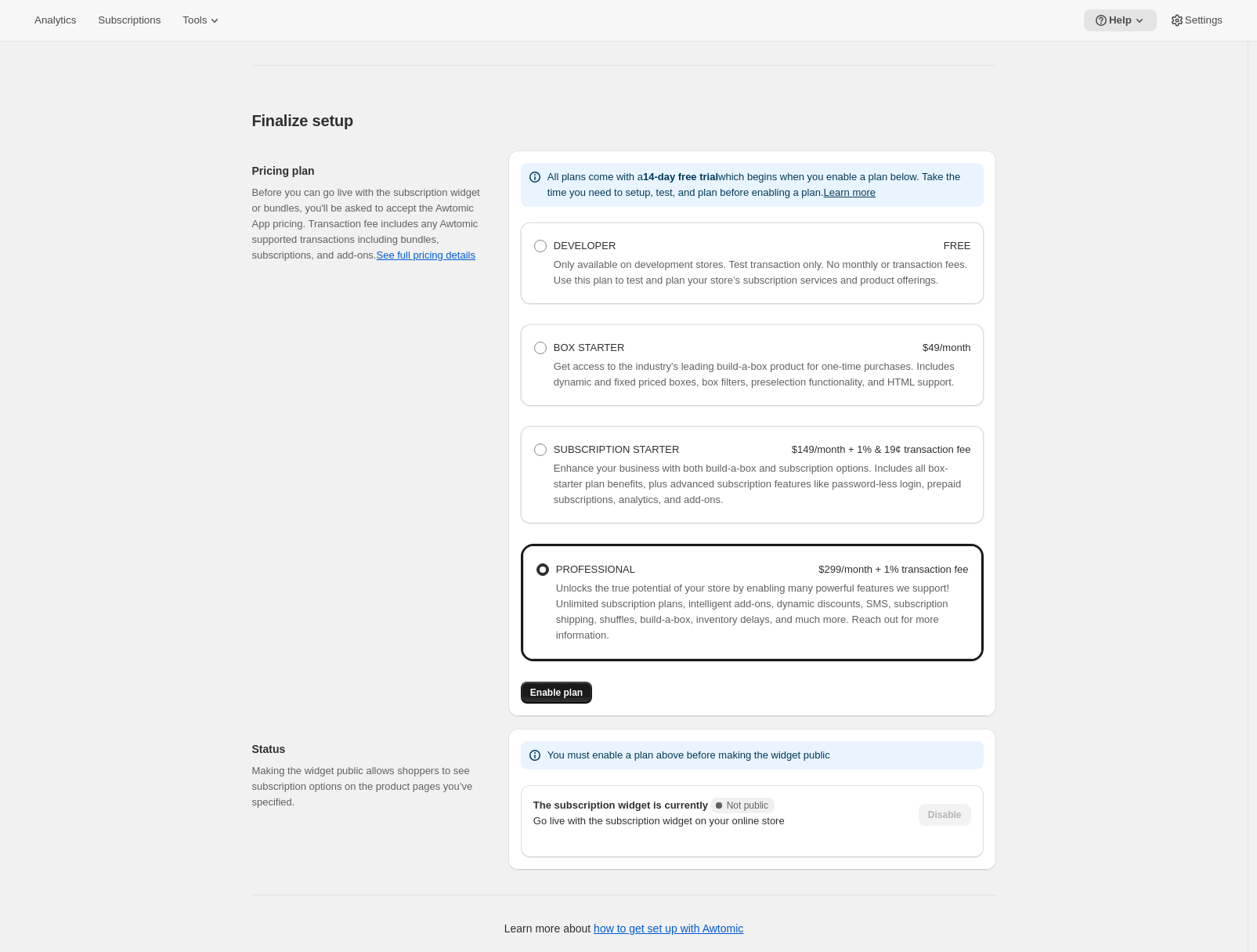
click at [556, 699] on span "Enable plan" at bounding box center [556, 692] width 53 height 12
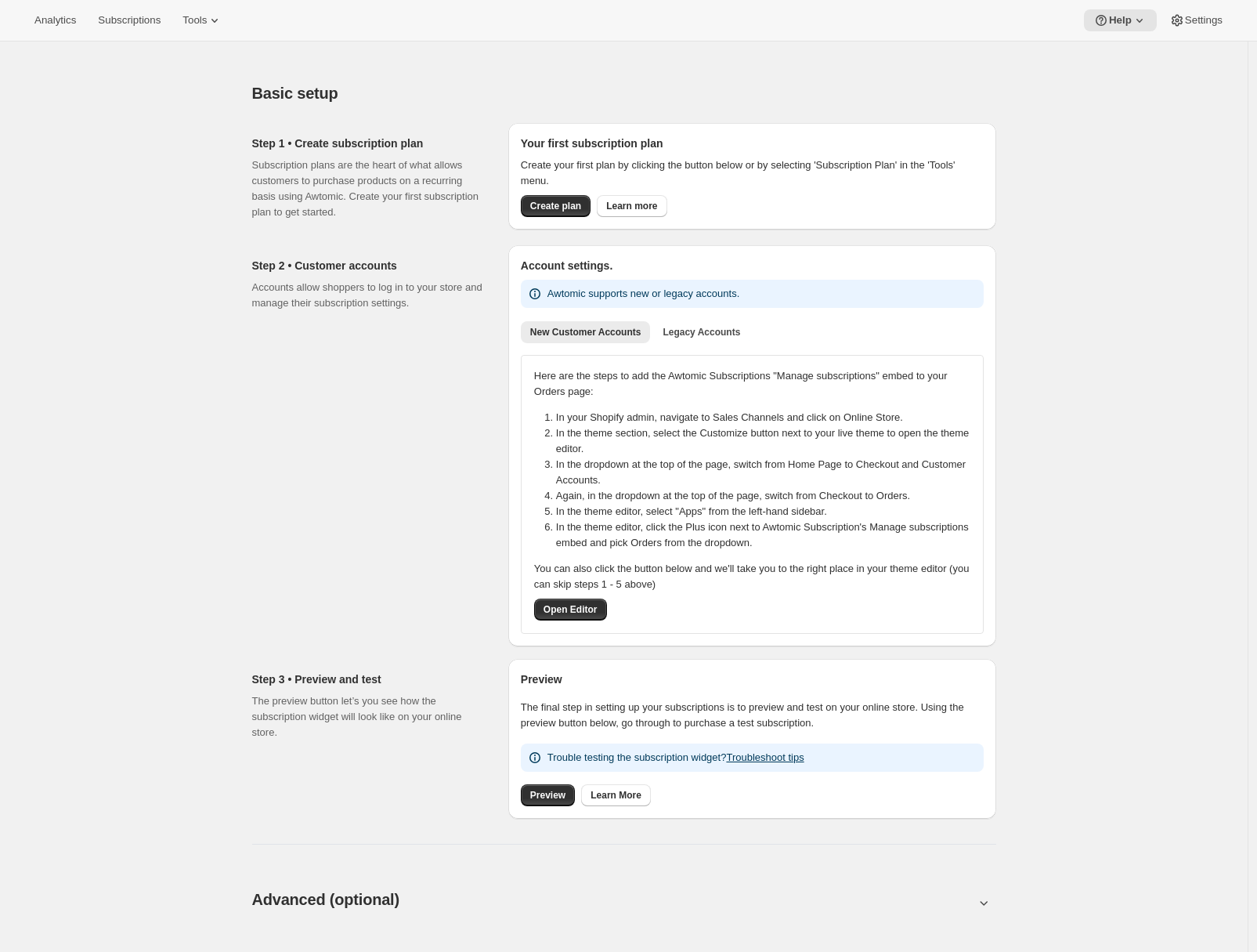
scroll to position [444, 0]
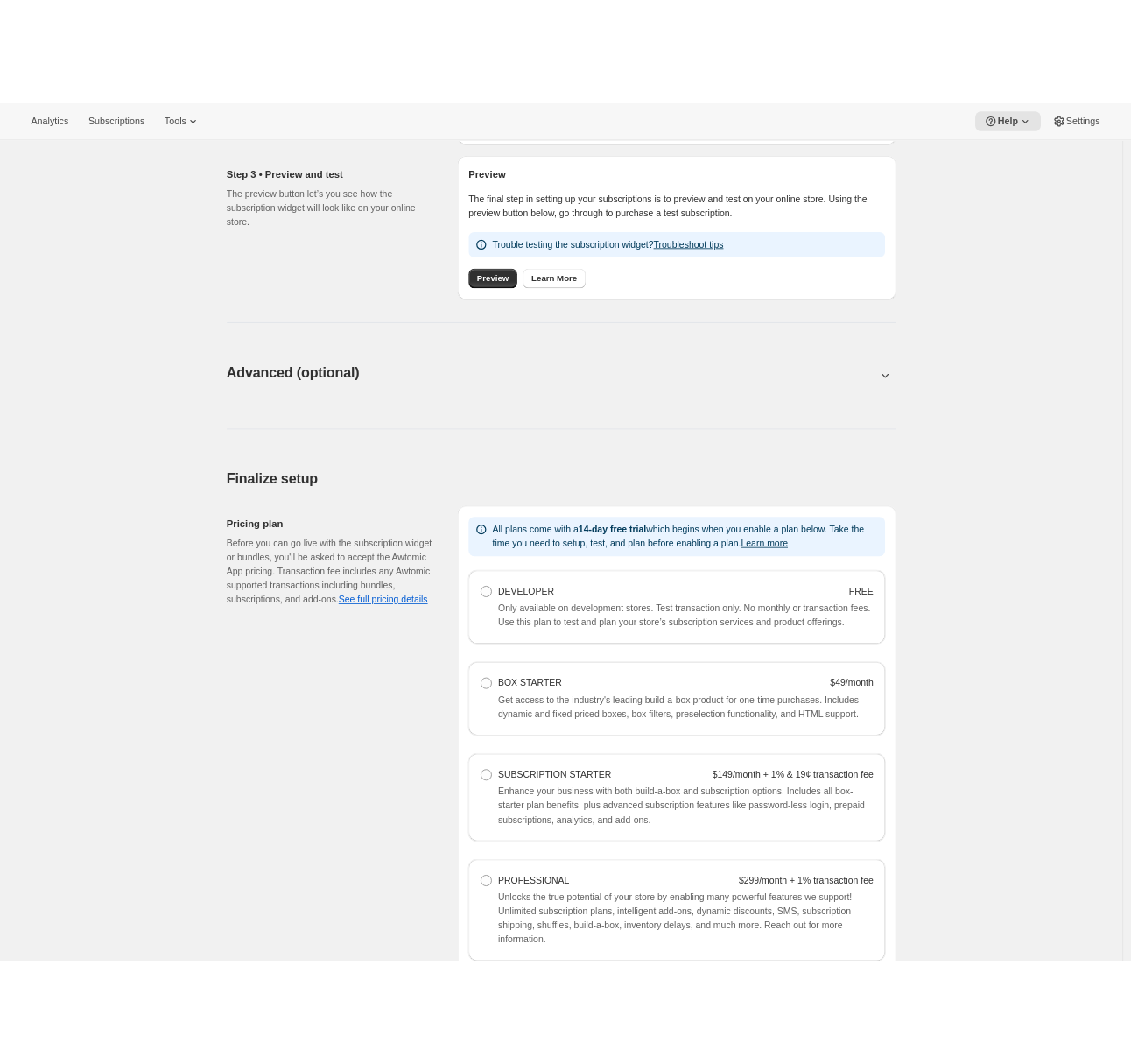
scroll to position [1032, 0]
